Goal: Information Seeking & Learning: Learn about a topic

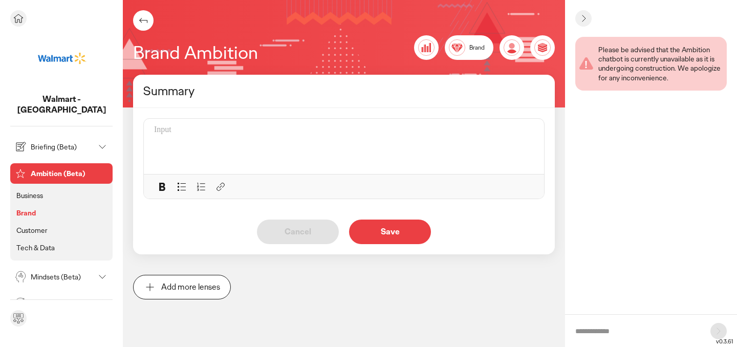
click at [34, 191] on p "Business" at bounding box center [29, 195] width 27 height 9
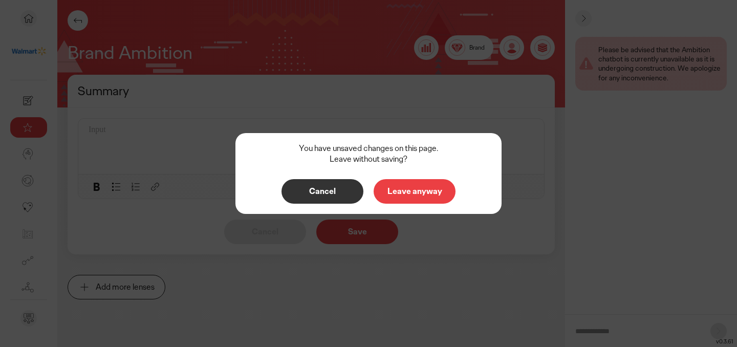
click at [397, 194] on p "Leave anyway" at bounding box center [414, 191] width 60 height 8
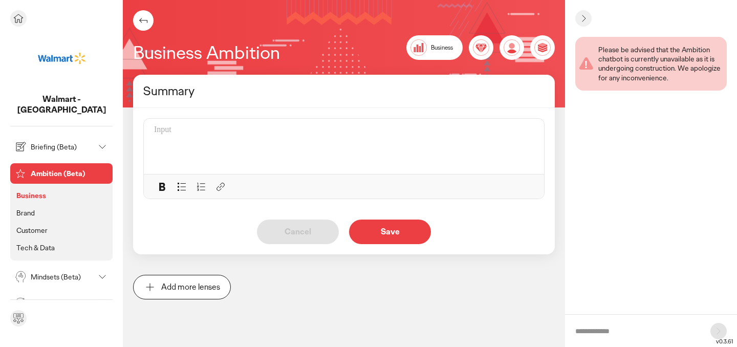
click at [102, 141] on icon at bounding box center [102, 147] width 12 height 12
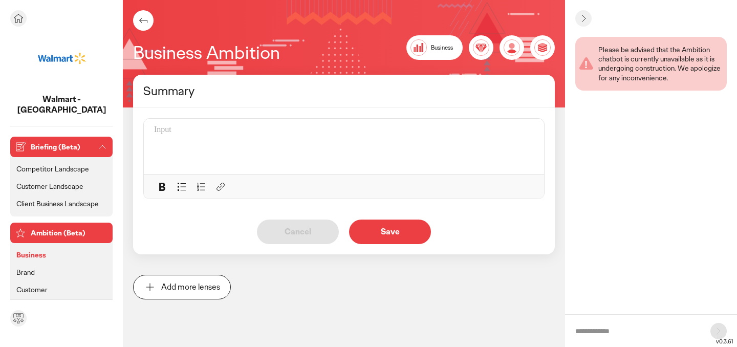
click at [65, 164] on p "Competitor Landscape" at bounding box center [52, 168] width 73 height 9
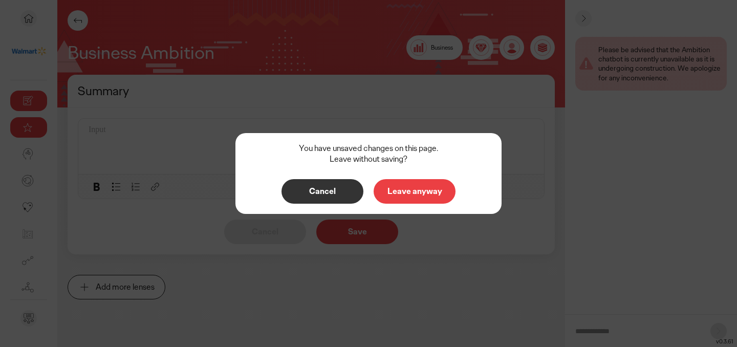
click at [407, 193] on p "Leave anyway" at bounding box center [414, 191] width 60 height 8
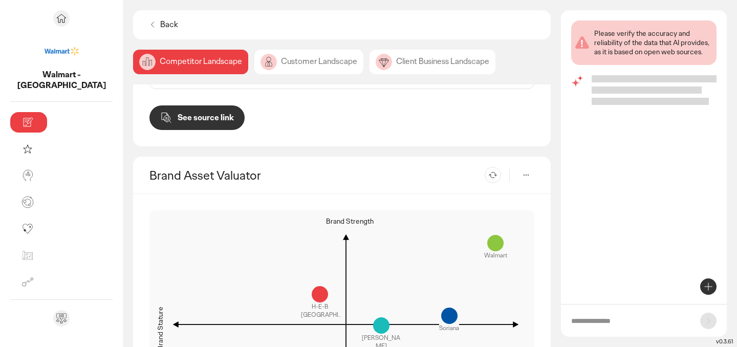
scroll to position [945, 0]
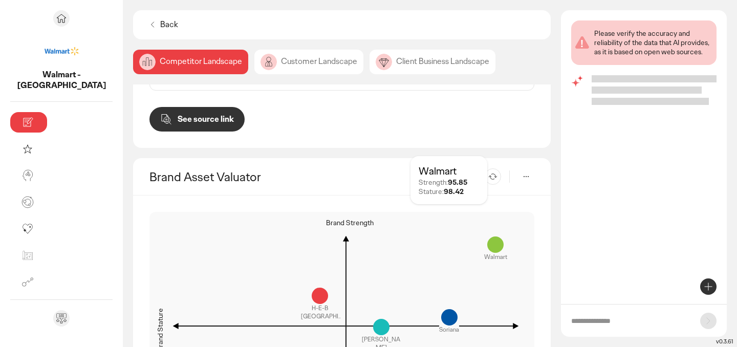
click at [498, 236] on div at bounding box center [495, 244] width 16 height 16
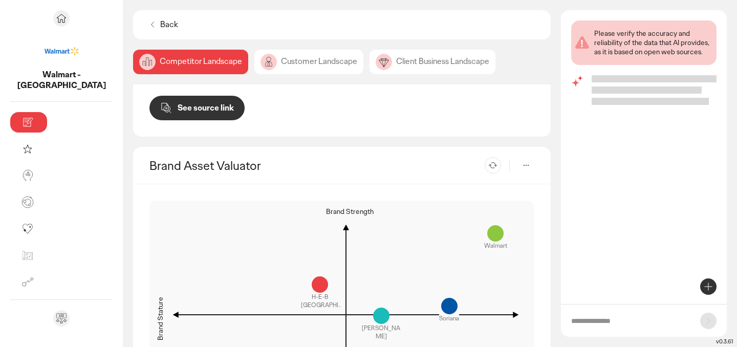
scroll to position [996, 0]
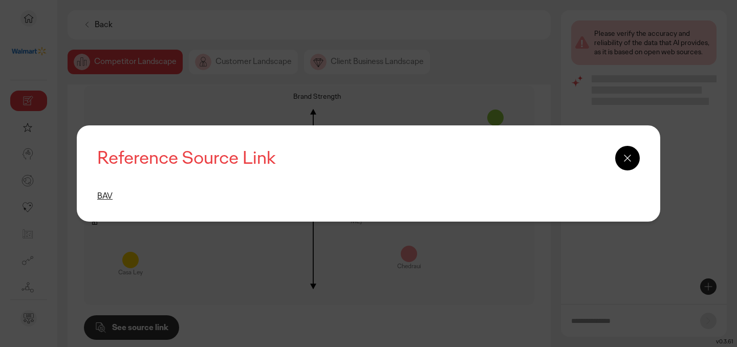
click at [104, 194] on link "BAV" at bounding box center [104, 195] width 15 height 11
